Goal: Information Seeking & Learning: Learn about a topic

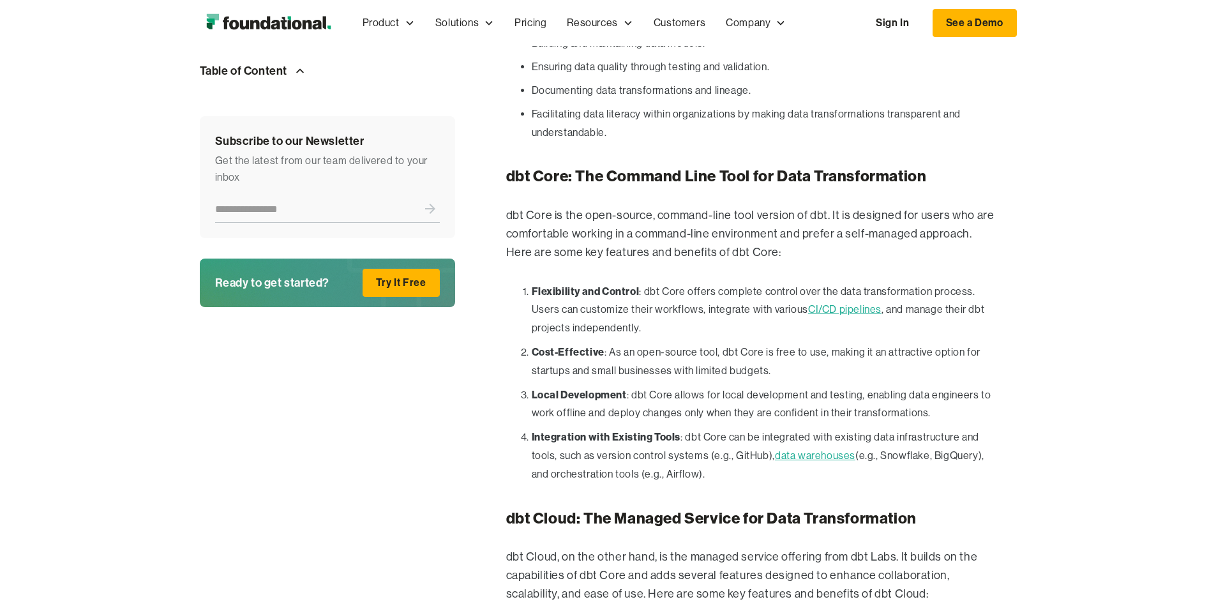
scroll to position [1246, 0]
click at [631, 509] on h3 "dbt Cloud: The Managed Service for Data Transformation" at bounding box center [751, 518] width 490 height 19
click at [612, 213] on p "dbt Core is the open-source, command-line tool version of dbt. It is designed f…" at bounding box center [751, 233] width 490 height 55
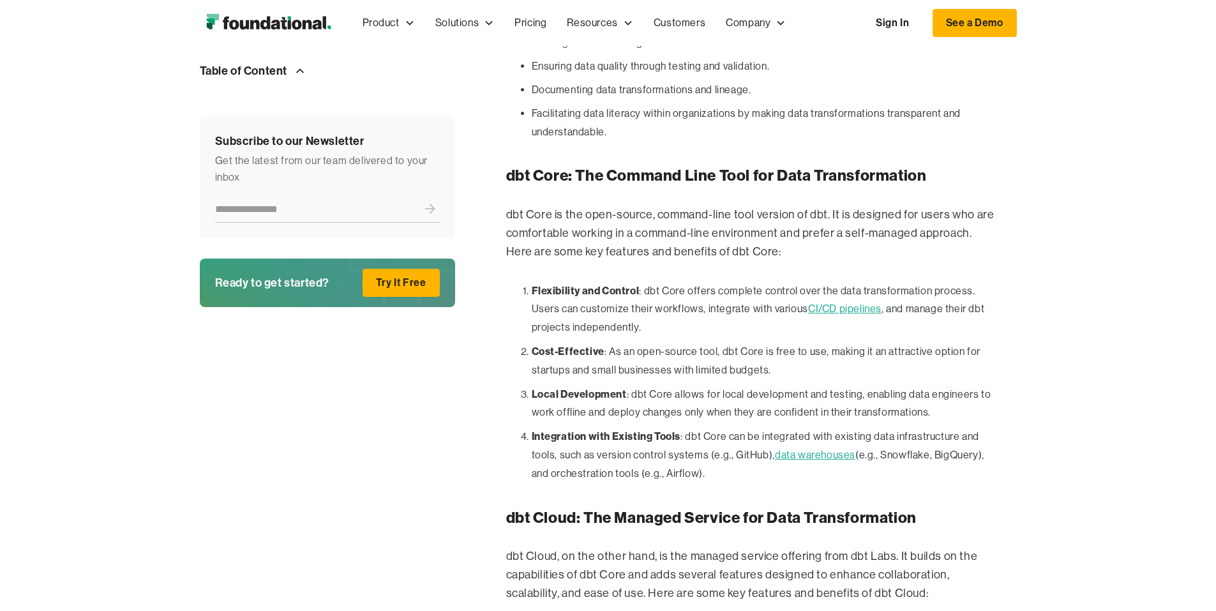
click at [730, 213] on p "dbt Core is the open-source, command-line tool version of dbt. It is designed f…" at bounding box center [751, 233] width 490 height 55
click at [974, 282] on li "Flexibility and Control : dbt Core offers complete control over the data transf…" at bounding box center [764, 310] width 465 height 56
click at [663, 282] on li "Flexibility and Control : dbt Core offers complete control over the data transf…" at bounding box center [764, 310] width 465 height 56
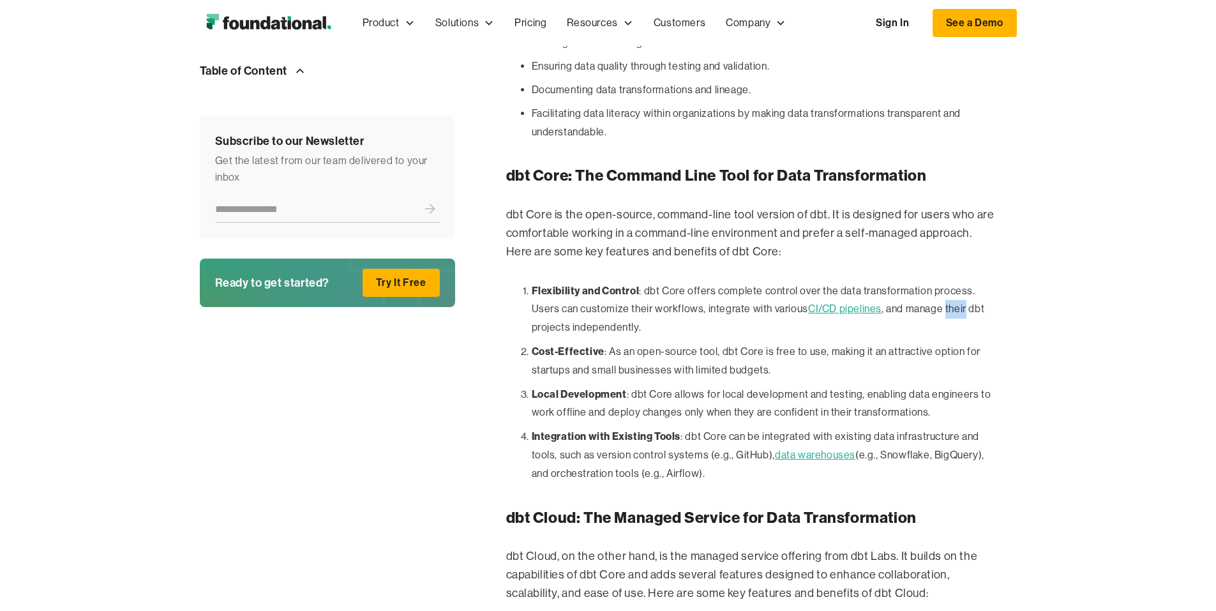
click at [663, 282] on li "Flexibility and Control : dbt Core offers complete control over the data transf…" at bounding box center [764, 310] width 465 height 56
click at [720, 282] on li "Flexibility and Control : dbt Core offers complete control over the data transf…" at bounding box center [764, 310] width 465 height 56
drag, startPoint x: 720, startPoint y: 264, endPoint x: 757, endPoint y: 266, distance: 37.1
click at [757, 282] on li "Flexibility and Control : dbt Core offers complete control over the data transf…" at bounding box center [764, 310] width 465 height 56
click at [532, 345] on strong "Cost-Effective" at bounding box center [568, 351] width 73 height 13
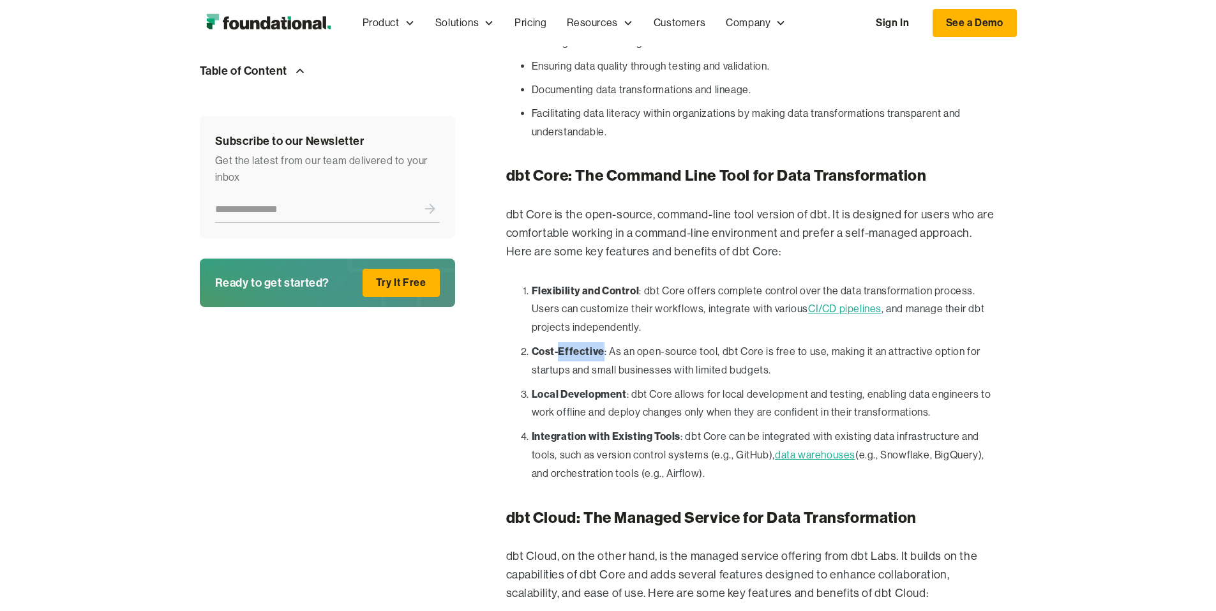
click at [532, 345] on strong "Cost-Effective" at bounding box center [568, 351] width 73 height 13
click at [607, 342] on li "Cost-Effective : As an open-source tool, dbt Core is free to use, making it an …" at bounding box center [764, 361] width 465 height 38
click at [730, 342] on li "Cost-Effective : As an open-source tool, dbt Core is free to use, making it an …" at bounding box center [764, 361] width 465 height 38
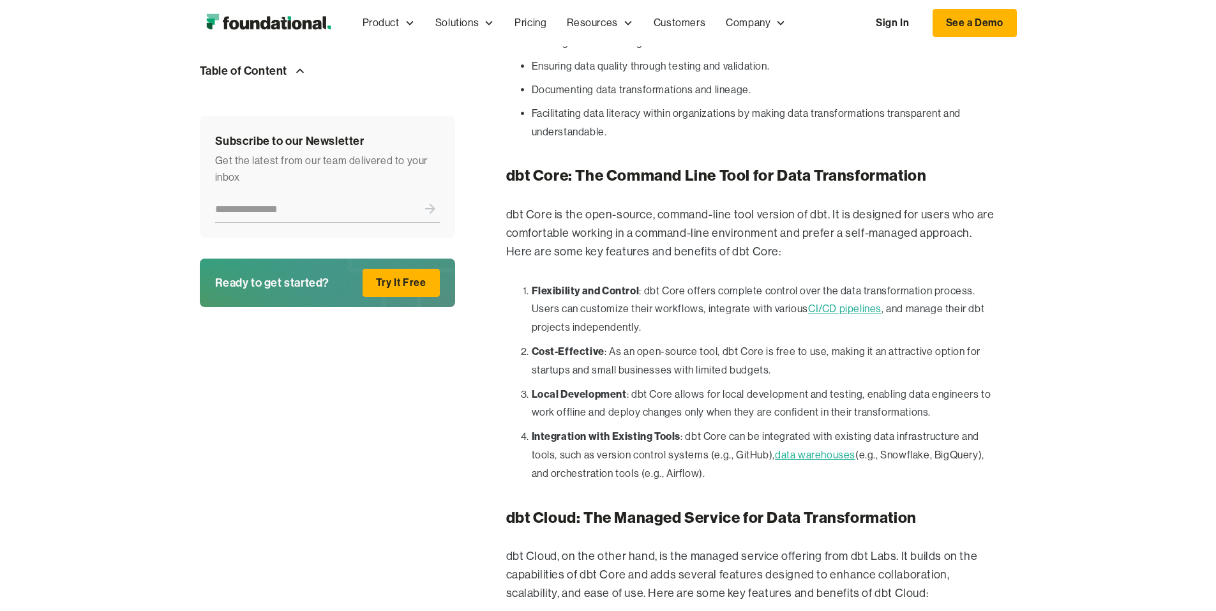
click at [840, 342] on li "Cost-Effective : As an open-source tool, dbt Core is free to use, making it an …" at bounding box center [764, 361] width 465 height 38
click at [997, 427] on li "Integration with Existing Tools : dbt Core can be integrated with existing data…" at bounding box center [764, 455] width 465 height 56
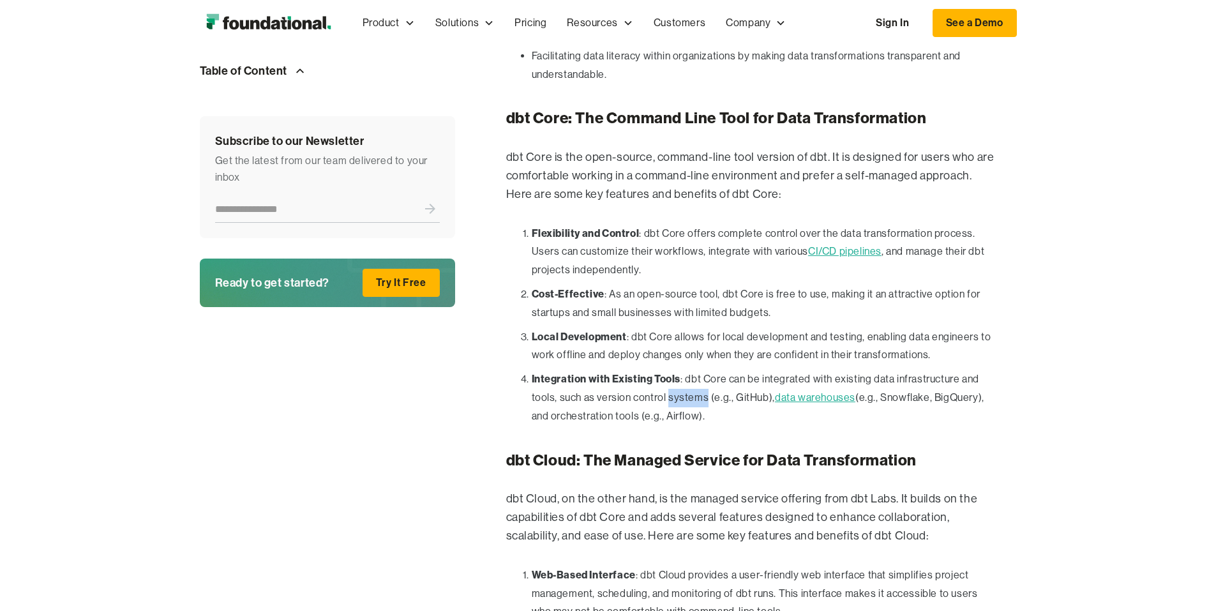
scroll to position [1375, 0]
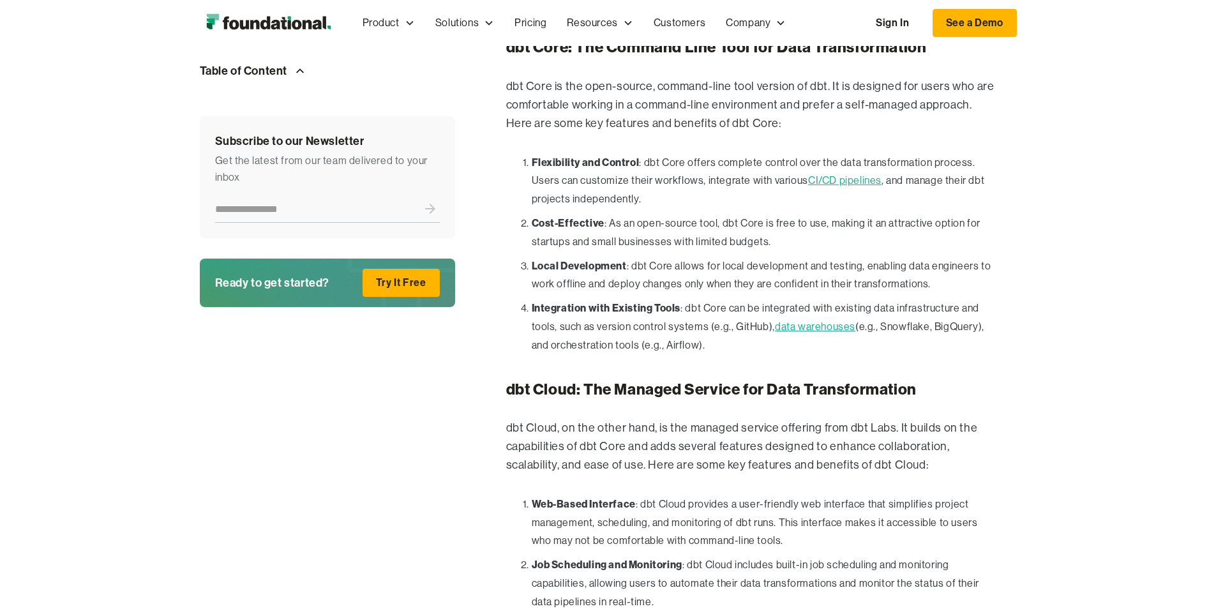
click at [506, 419] on p "dbt Cloud, on the other hand, is the managed service offering from dbt Labs. It…" at bounding box center [751, 446] width 490 height 55
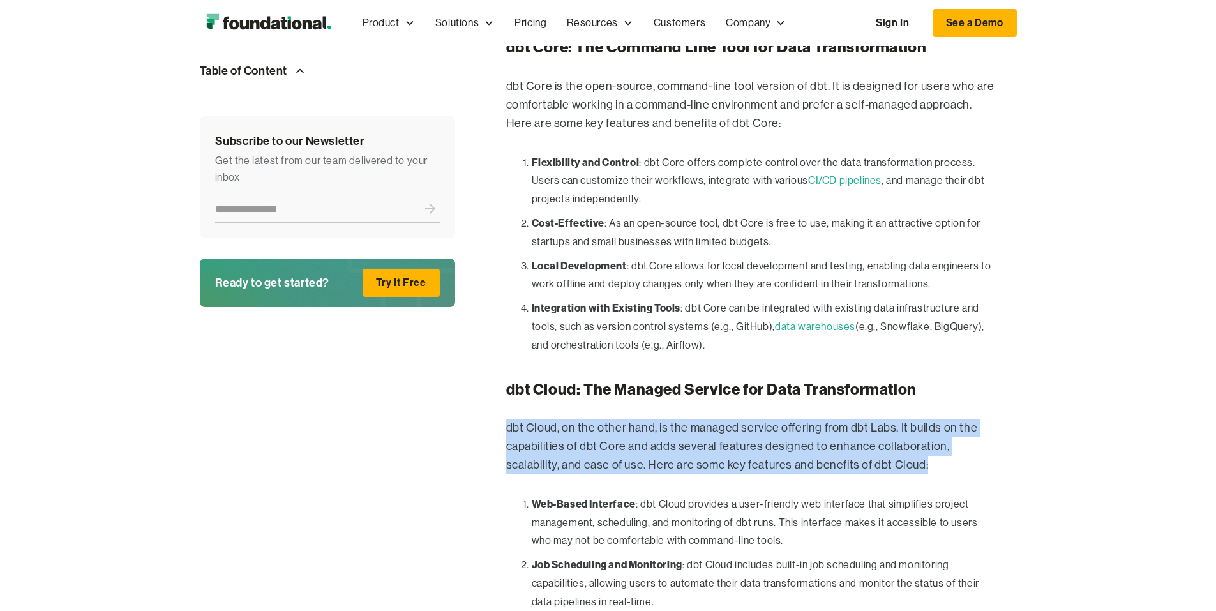
click at [506, 419] on p "dbt Cloud, on the other hand, is the managed service offering from dbt Labs. It…" at bounding box center [751, 446] width 490 height 55
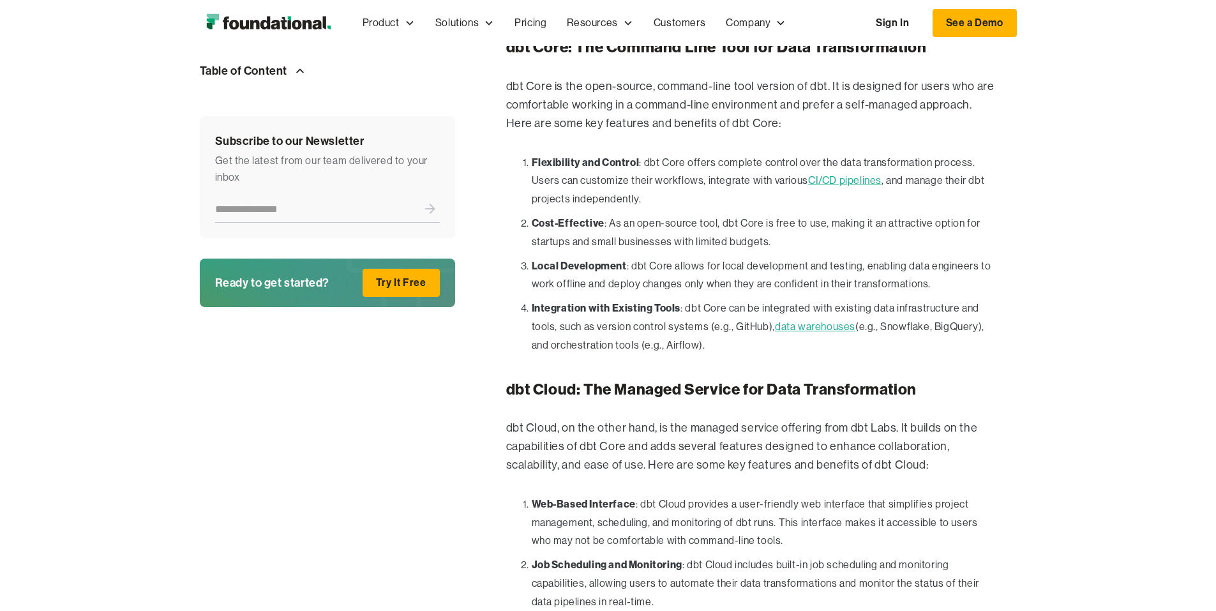
click at [558, 495] on li "Web-Based Interface : dbt Cloud provides a user-friendly web interface that sim…" at bounding box center [764, 523] width 465 height 56
click at [532, 497] on strong "Web-Based Interface" at bounding box center [584, 503] width 104 height 13
click at [557, 419] on p "dbt Cloud, on the other hand, is the managed service offering from dbt Labs. It…" at bounding box center [751, 446] width 490 height 55
click at [849, 419] on p "dbt Cloud, on the other hand, is the managed service offering from dbt Labs. It…" at bounding box center [751, 446] width 490 height 55
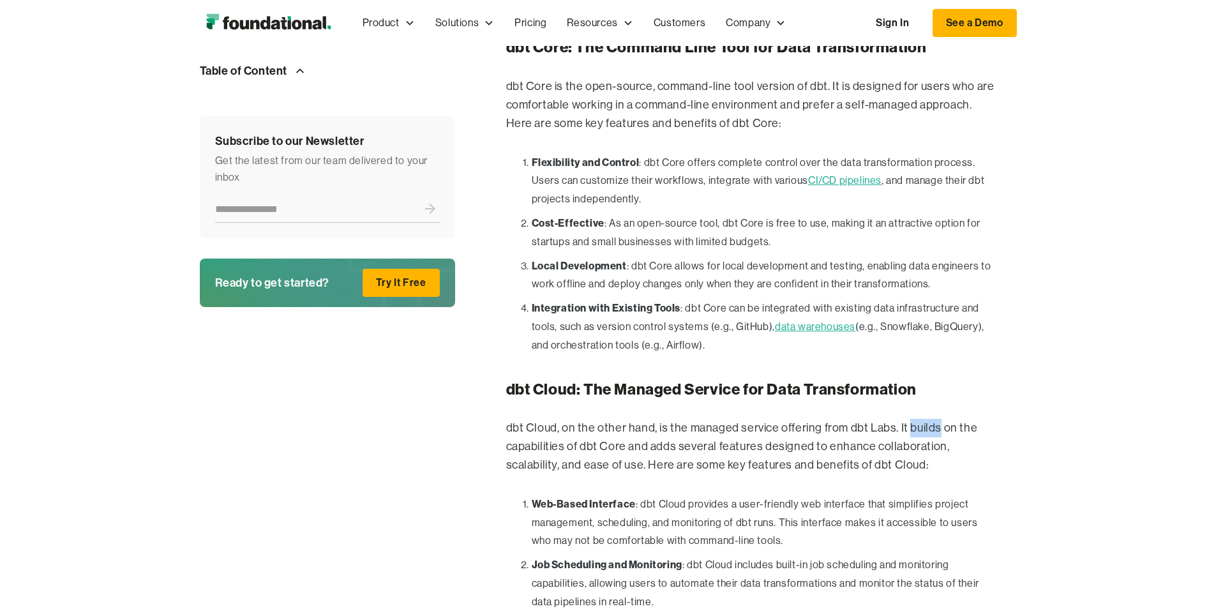
click at [849, 419] on p "dbt Cloud, on the other hand, is the managed service offering from dbt Labs. It…" at bounding box center [751, 446] width 490 height 55
click at [935, 419] on p "dbt Cloud, on the other hand, is the managed service offering from dbt Labs. It…" at bounding box center [751, 446] width 490 height 55
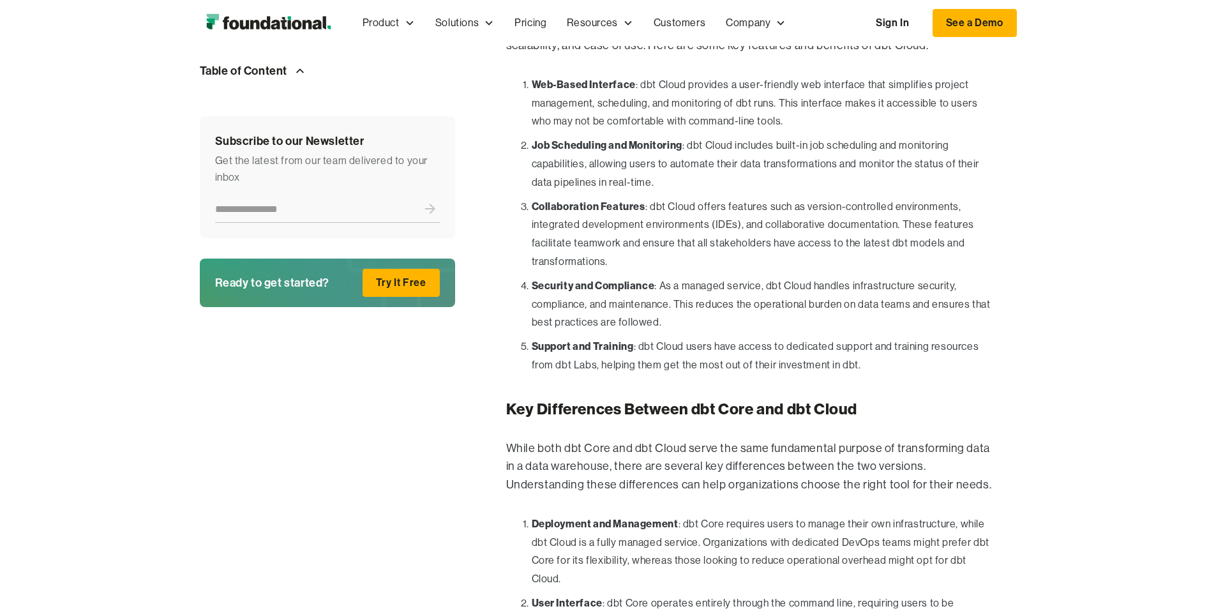
scroll to position [1795, 0]
click at [670, 593] on li "User Interface : dbt Core operates entirely through the command line, requiring…" at bounding box center [764, 621] width 465 height 56
click at [997, 593] on li "User Interface : dbt Core operates entirely through the command line, requiring…" at bounding box center [764, 621] width 465 height 56
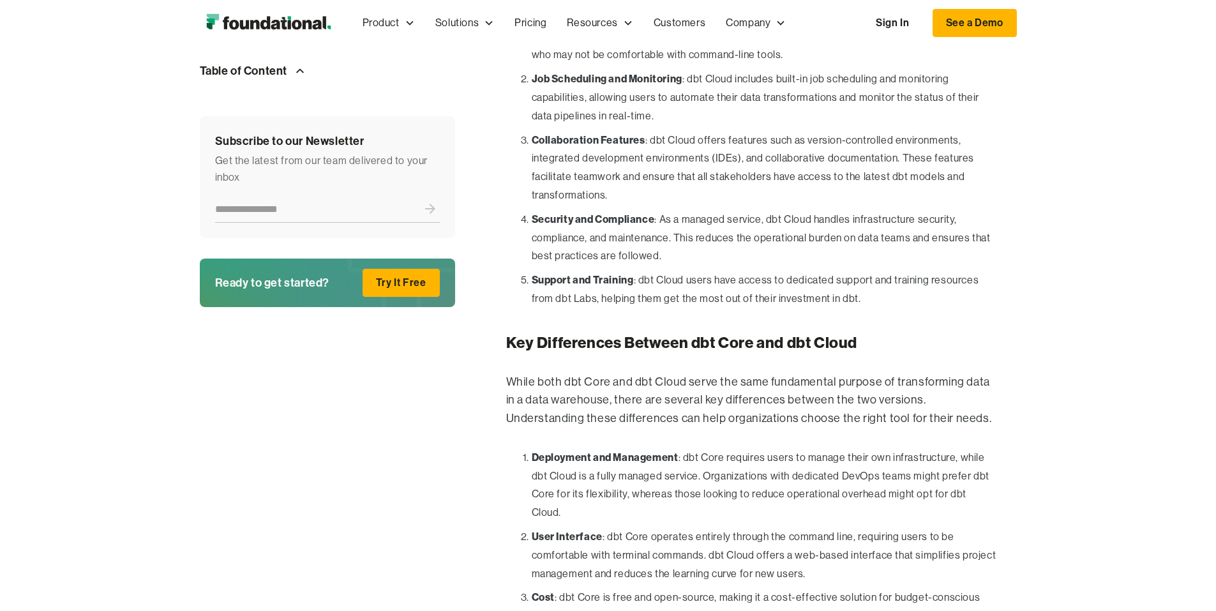
scroll to position [1877, 0]
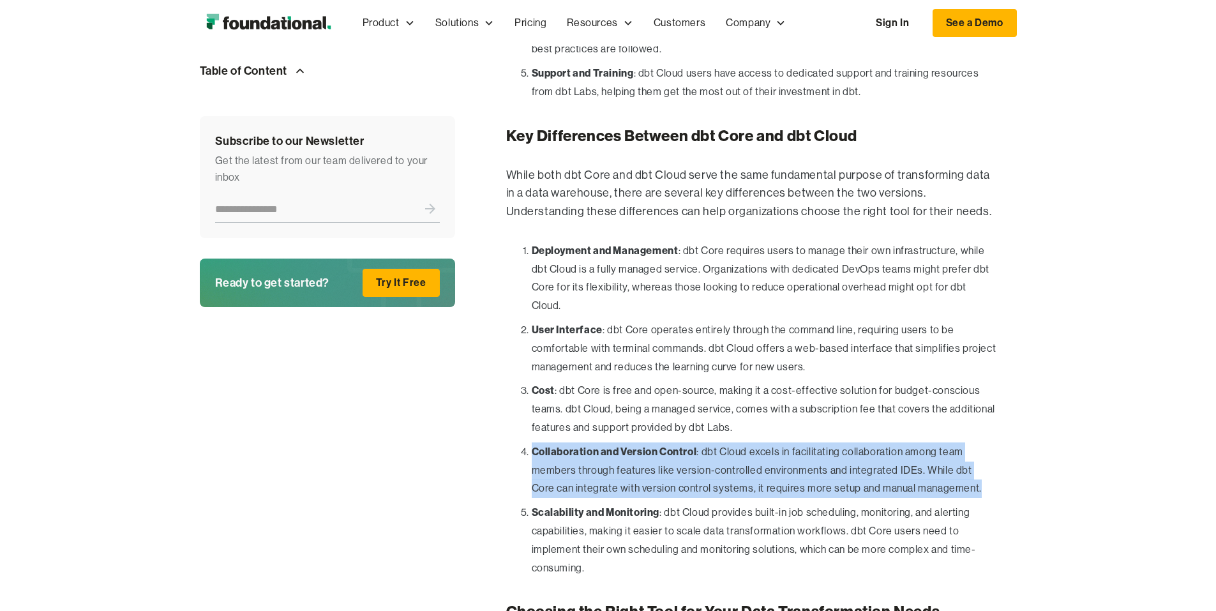
scroll to position [2067, 0]
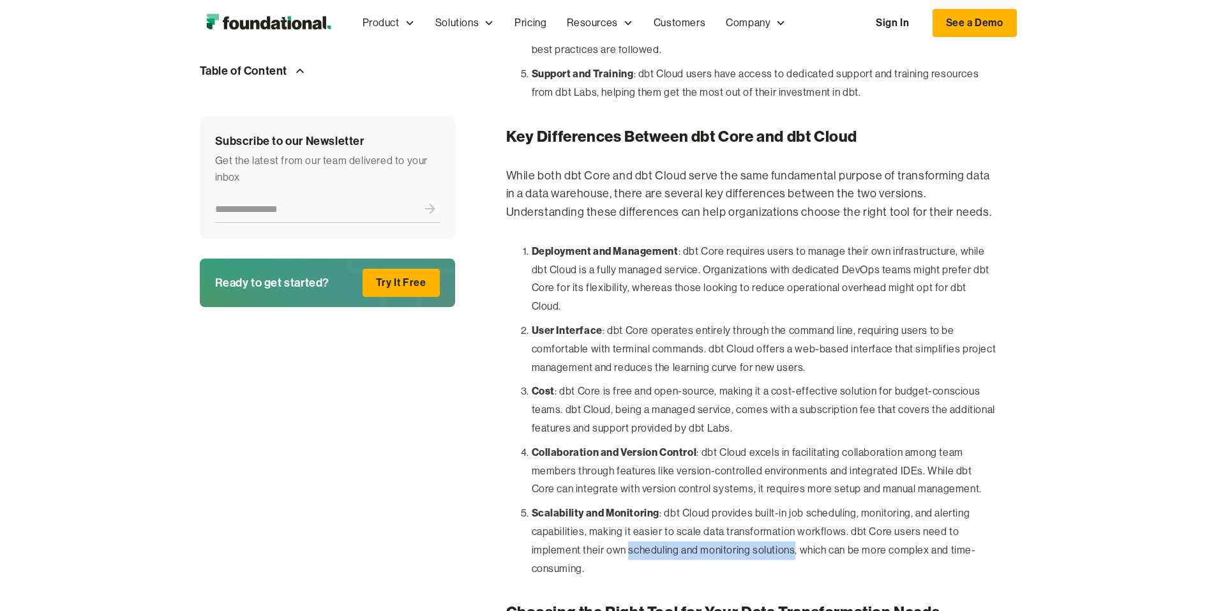
drag, startPoint x: 778, startPoint y: 268, endPoint x: 943, endPoint y: 264, distance: 165.4
click at [943, 504] on li "Scalability and Monitoring : dbt Cloud provides built-in job scheduling, monito…" at bounding box center [764, 541] width 465 height 74
copy li "scheduling and monitoring solutions"
